Goal: Check status

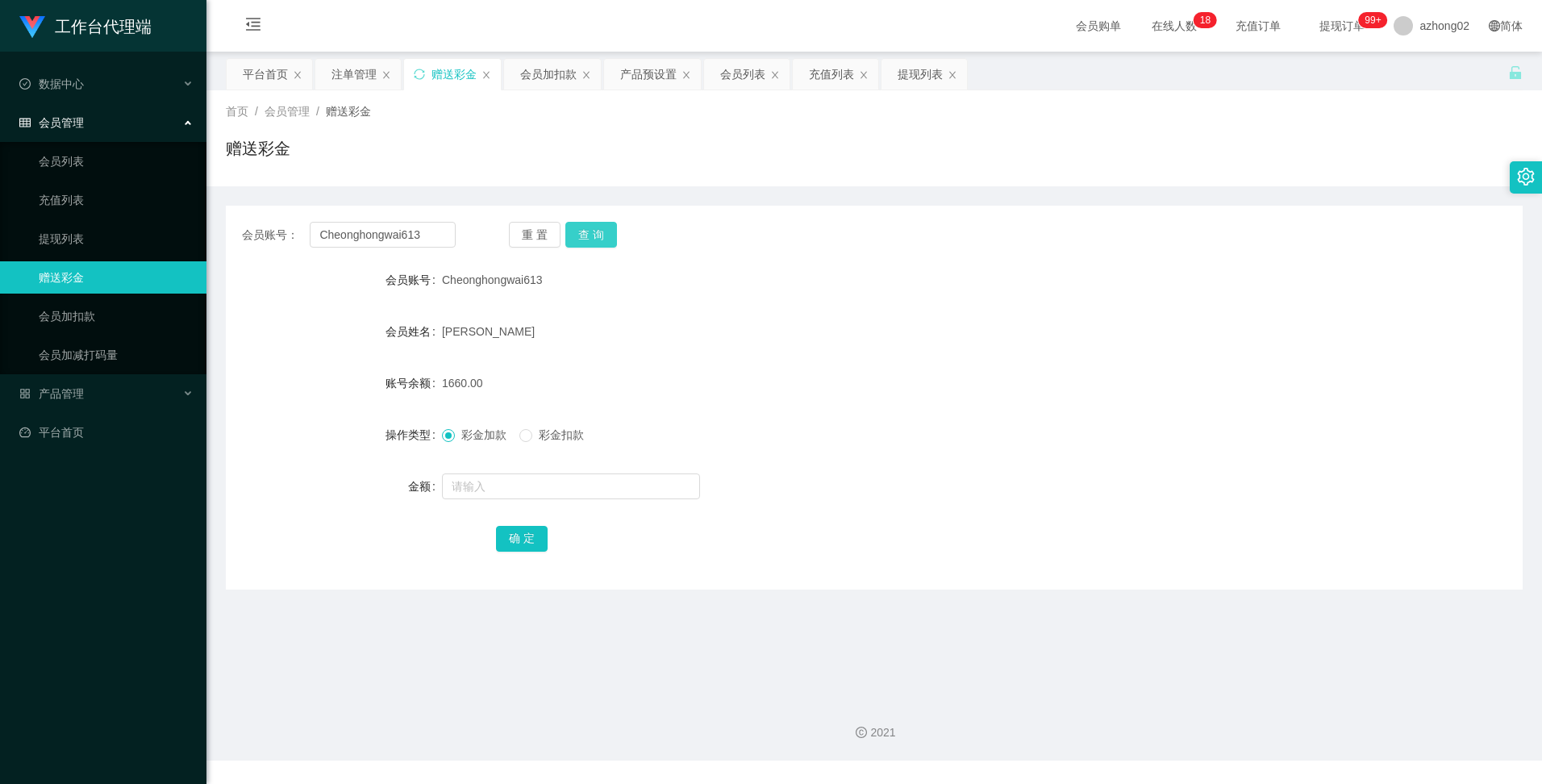
click at [592, 233] on button "查 询" at bounding box center [591, 234] width 52 height 26
drag, startPoint x: 430, startPoint y: 239, endPoint x: 313, endPoint y: 243, distance: 117.1
click at [311, 241] on input "Cheonghongwai613" at bounding box center [382, 234] width 145 height 26
click at [652, 78] on div "产品预设置" at bounding box center [649, 74] width 56 height 31
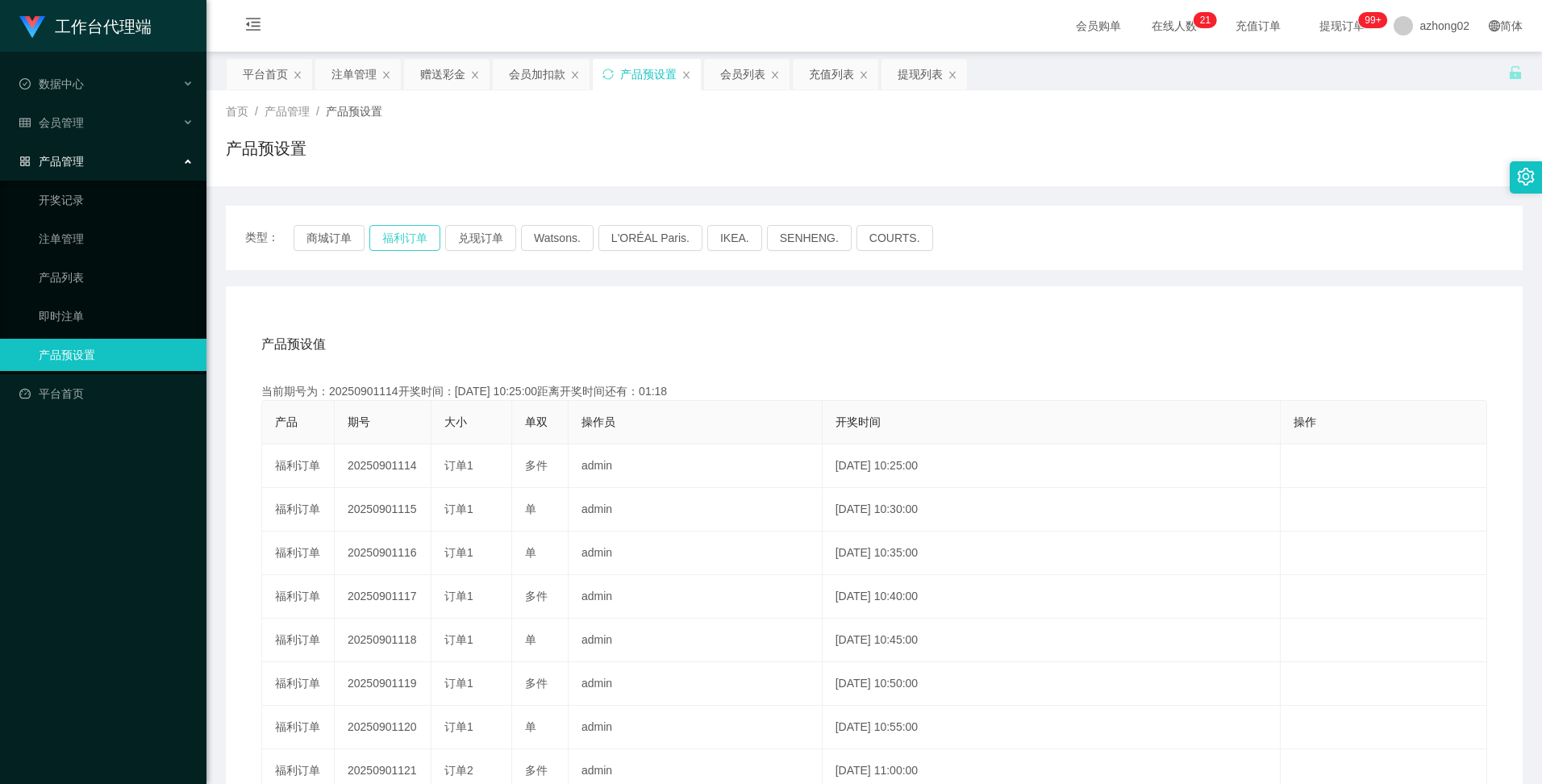
click at [399, 239] on button "福利订单" at bounding box center [404, 238] width 71 height 26
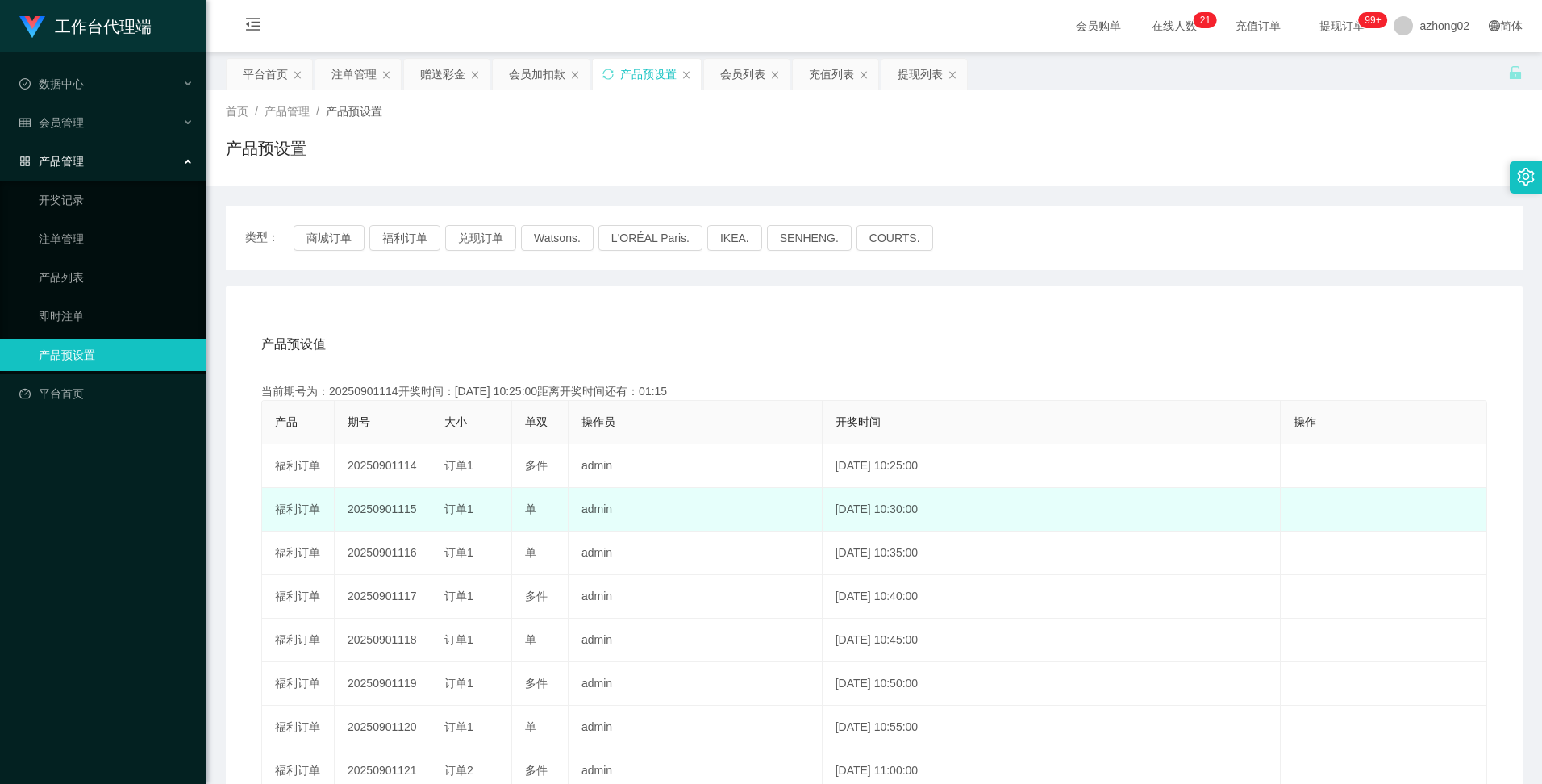
click at [373, 504] on td "20250901115" at bounding box center [384, 510] width 97 height 43
copy td "20250901115"
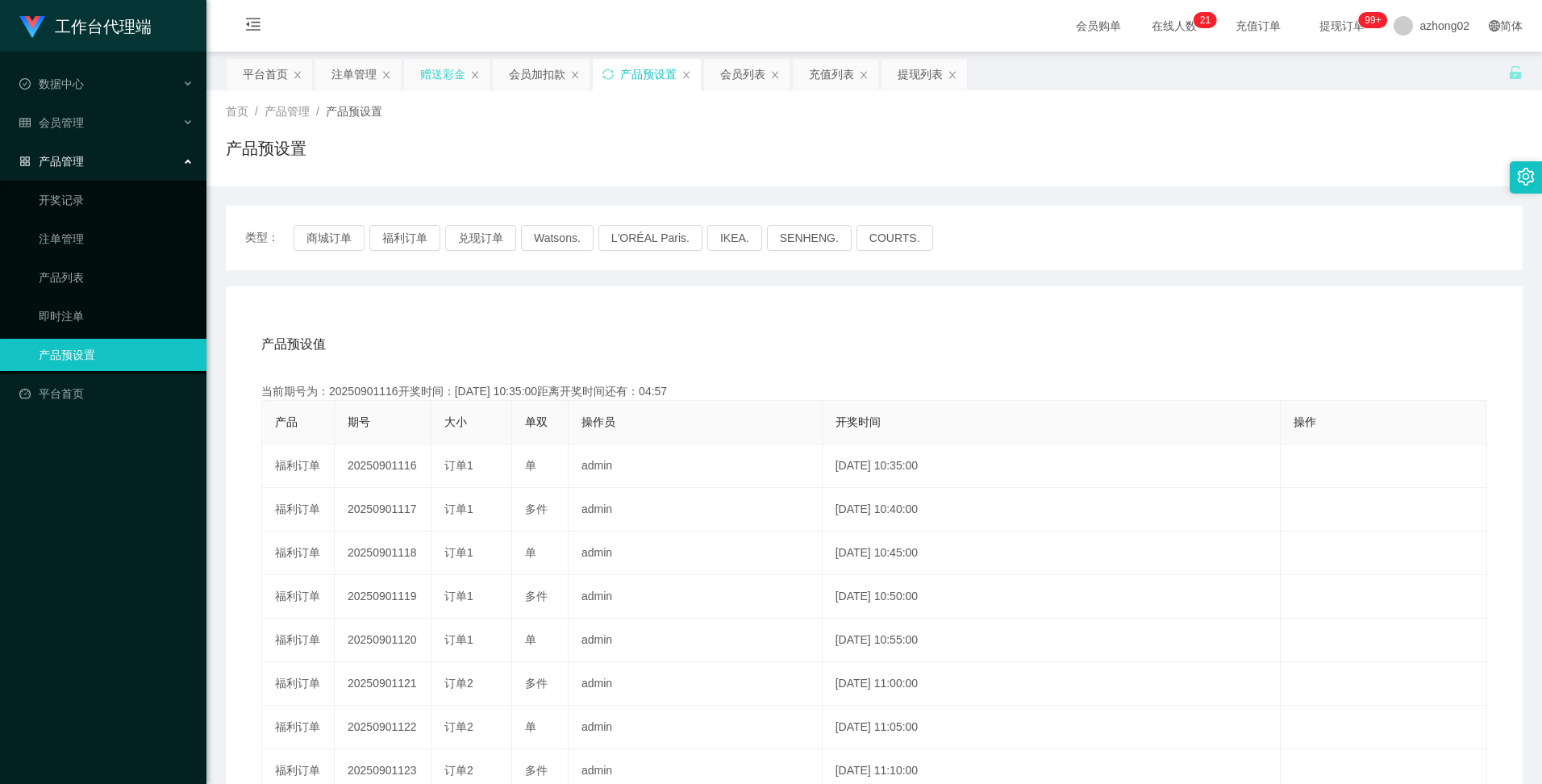
click at [455, 70] on div "赠送彩金" at bounding box center [442, 74] width 45 height 31
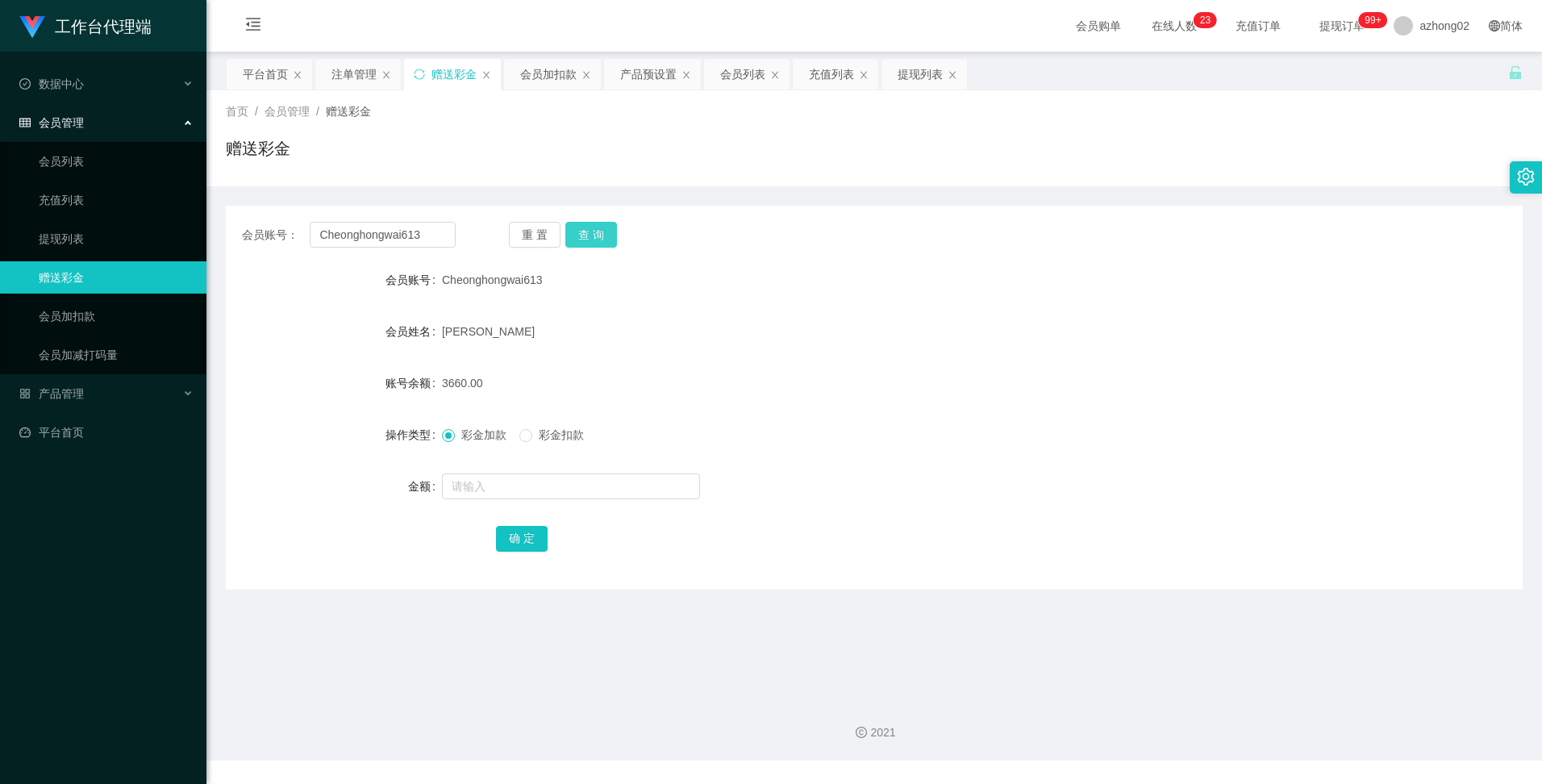
click at [596, 233] on button "查 询" at bounding box center [591, 234] width 52 height 26
